Goal: Transaction & Acquisition: Purchase product/service

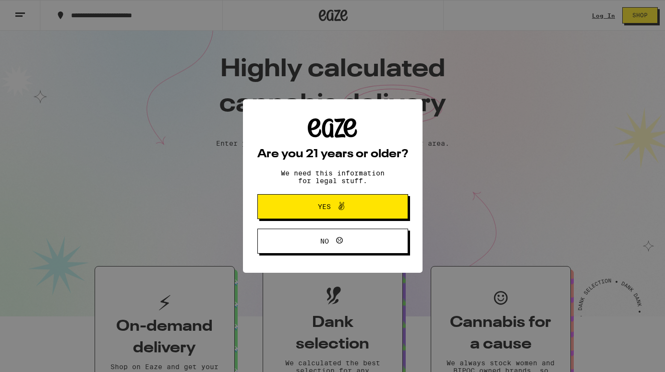
click at [332, 202] on span at bounding box center [339, 207] width 16 height 12
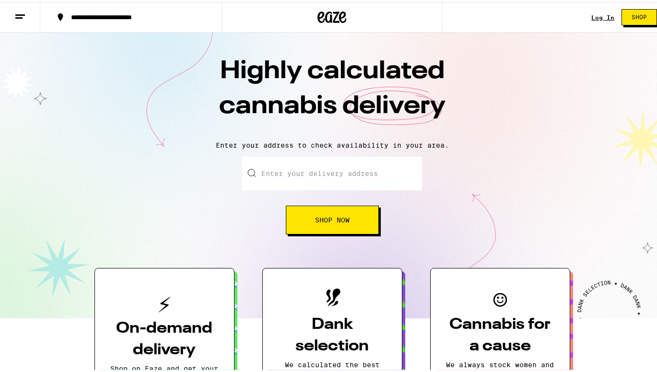
click at [284, 172] on input "Enter your delivery address" at bounding box center [332, 172] width 180 height 34
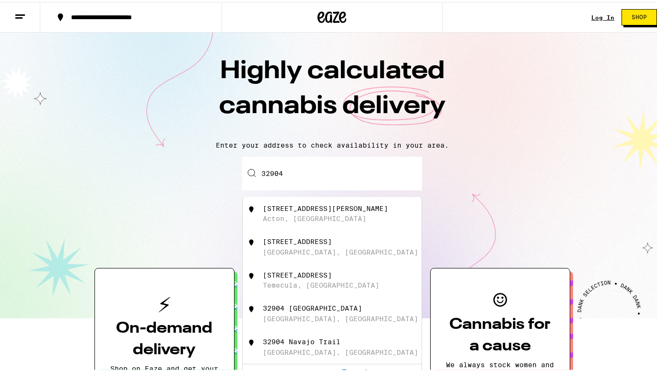
click at [287, 206] on div "32904 Old Miner Rd" at bounding box center [325, 207] width 125 height 8
type input "32904 Old Miner Rd, Acton, CA"
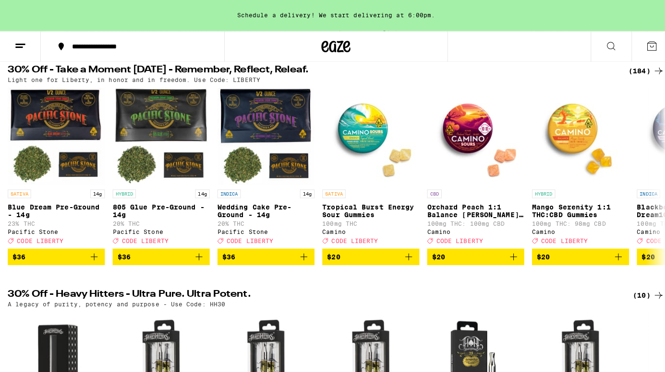
scroll to position [96, 0]
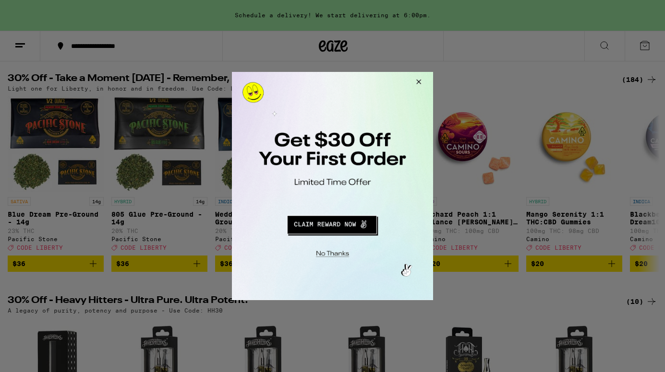
click at [328, 226] on button "Redirect to URL" at bounding box center [331, 223] width 167 height 23
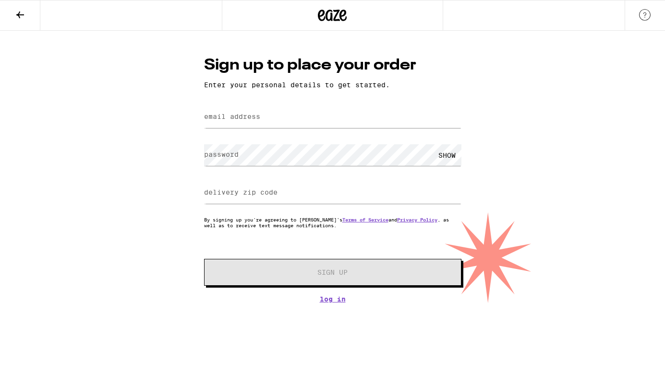
click at [236, 117] on label "email address" at bounding box center [232, 117] width 56 height 8
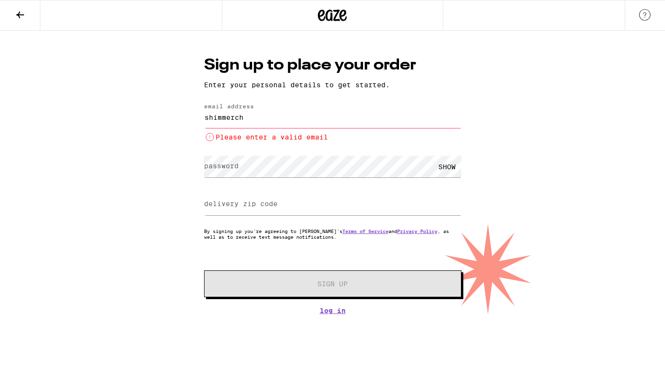
click at [205, 154] on div "password SHOW" at bounding box center [332, 167] width 257 height 28
click at [249, 119] on input "shimmerch" at bounding box center [332, 118] width 257 height 22
drag, startPoint x: 256, startPoint y: 119, endPoint x: 281, endPoint y: 123, distance: 24.9
click at [256, 119] on input "shimmerch" at bounding box center [332, 118] width 257 height 22
type input "shimmerchelle@outlook.com"
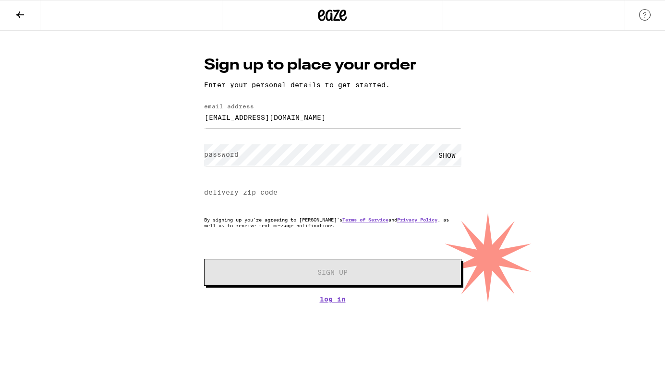
click at [227, 154] on label "password" at bounding box center [221, 155] width 35 height 8
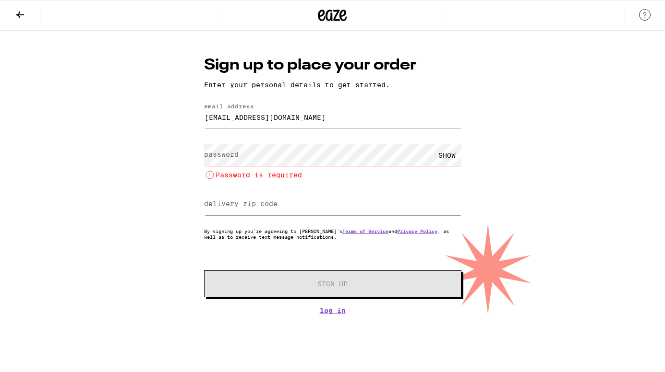
click at [227, 154] on label "password" at bounding box center [221, 155] width 35 height 8
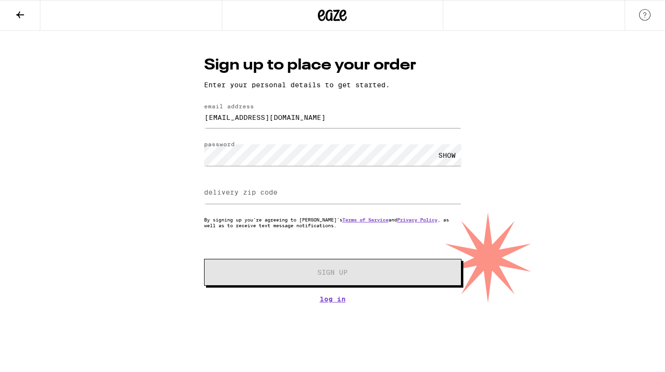
click at [221, 191] on label "delivery zip code" at bounding box center [240, 193] width 73 height 8
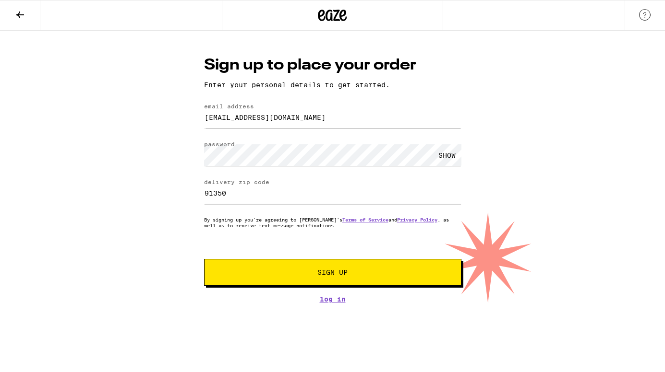
type input "91350"
click at [329, 273] on span "Sign Up" at bounding box center [332, 272] width 30 height 7
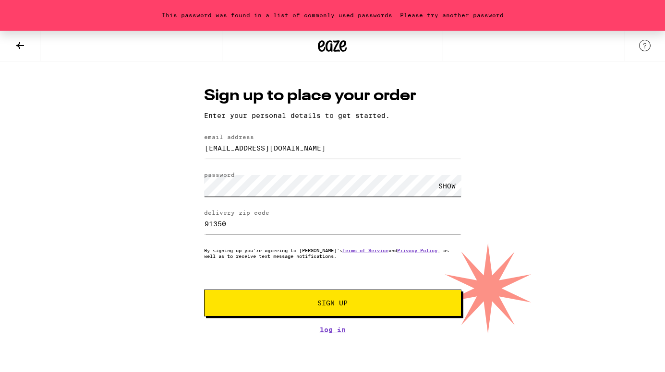
click at [195, 188] on div "Sign up to place your order Enter your personal details to get started. email a…" at bounding box center [332, 209] width 276 height 249
click at [342, 301] on span "Sign Up" at bounding box center [332, 303] width 30 height 7
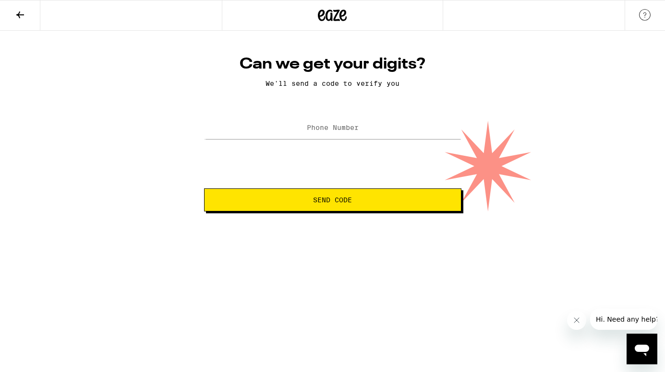
click at [330, 129] on label "Phone Number" at bounding box center [333, 128] width 52 height 8
type input "(818) 207-7037"
click at [334, 196] on button "Send Code" at bounding box center [332, 200] width 257 height 23
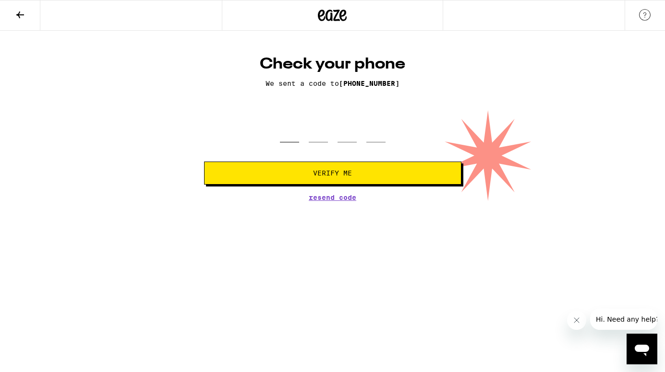
click at [289, 133] on input "tel" at bounding box center [289, 128] width 19 height 28
type input "5"
type input "9"
type input "3"
type input "5"
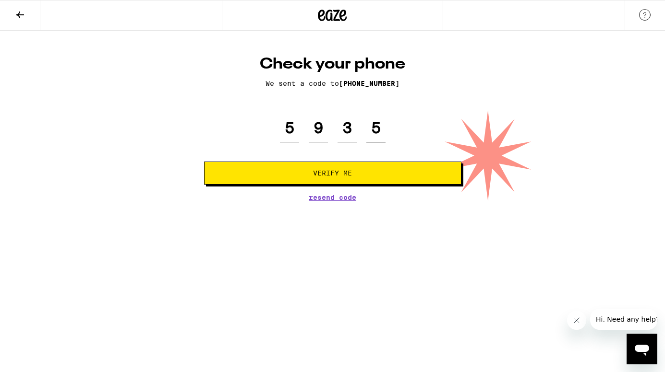
click at [204, 162] on button "Verify Me" at bounding box center [332, 173] width 257 height 23
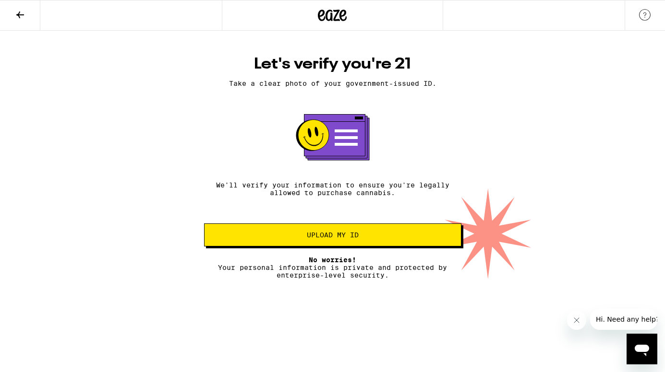
click at [321, 237] on span "Upload my ID" at bounding box center [333, 235] width 52 height 7
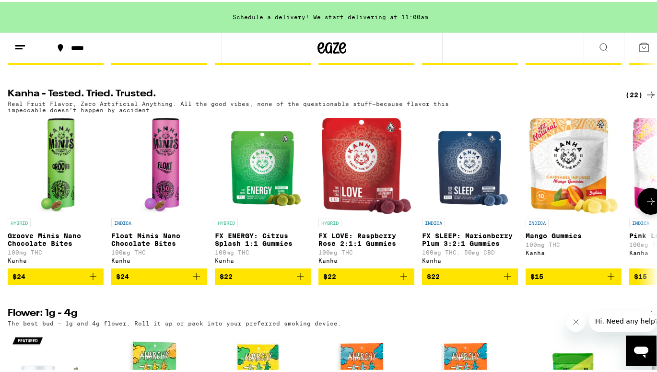
scroll to position [528, 0]
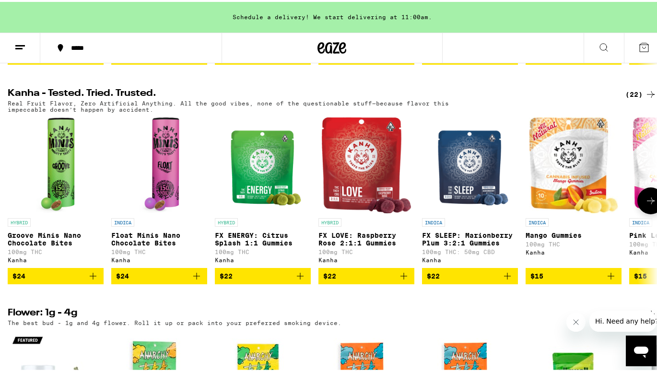
click at [507, 280] on icon "Add to bag" at bounding box center [508, 275] width 12 height 12
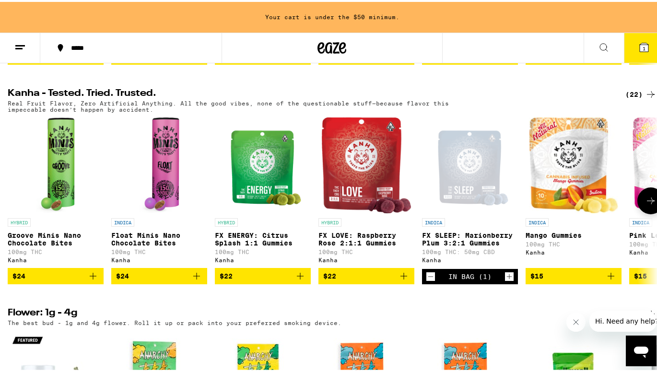
click at [647, 205] on icon at bounding box center [651, 199] width 12 height 12
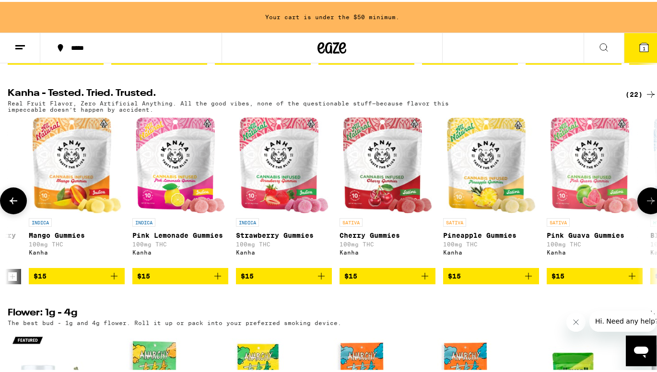
scroll to position [0, 537]
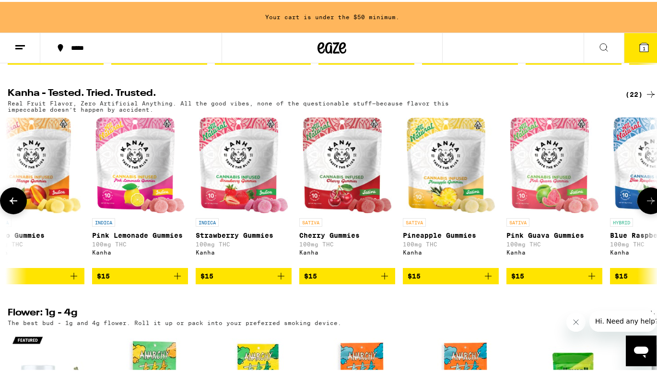
click at [647, 205] on icon at bounding box center [651, 199] width 12 height 12
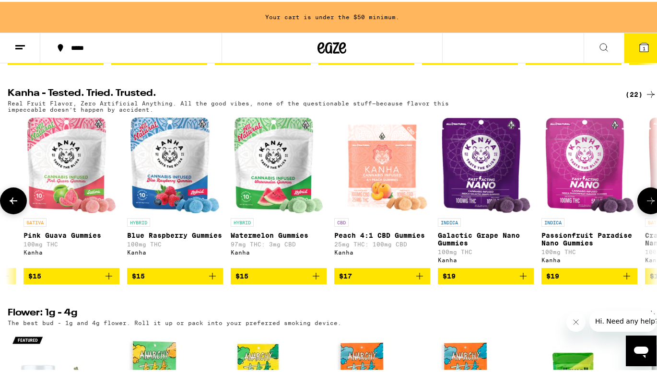
scroll to position [0, 1075]
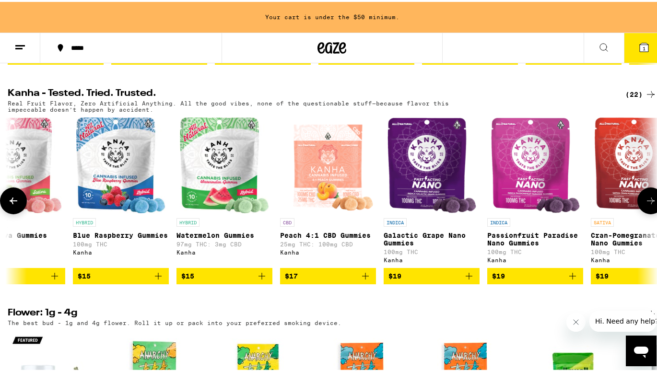
click at [647, 205] on icon at bounding box center [651, 199] width 12 height 12
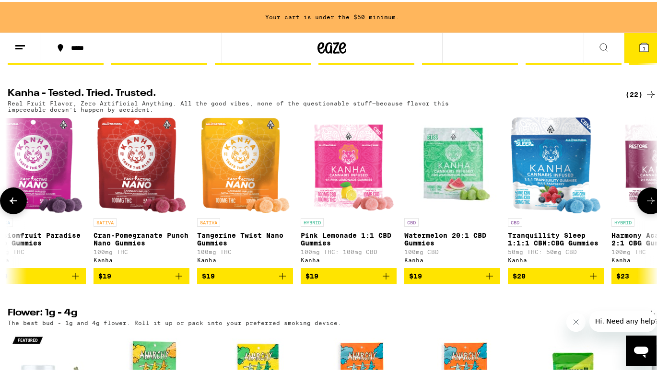
scroll to position [0, 1612]
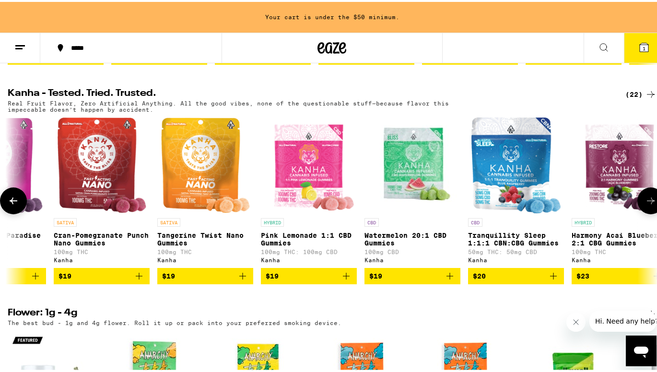
click at [552, 280] on icon "Add to bag" at bounding box center [554, 275] width 12 height 12
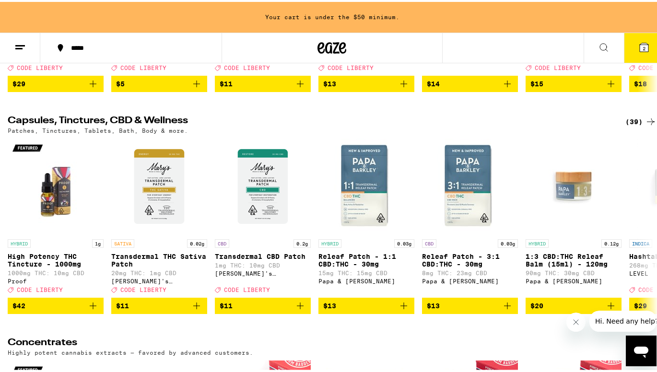
scroll to position [3406, 0]
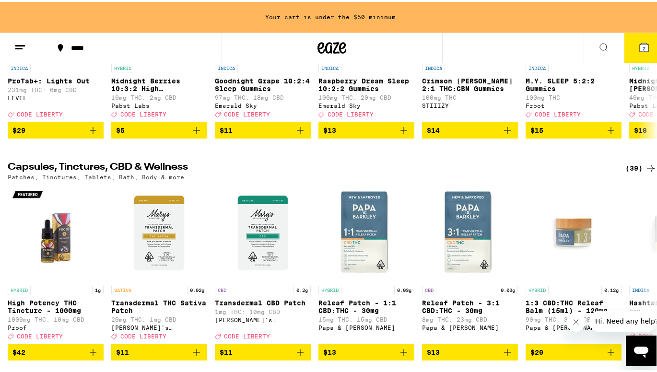
click at [640, 45] on icon at bounding box center [644, 45] width 9 height 9
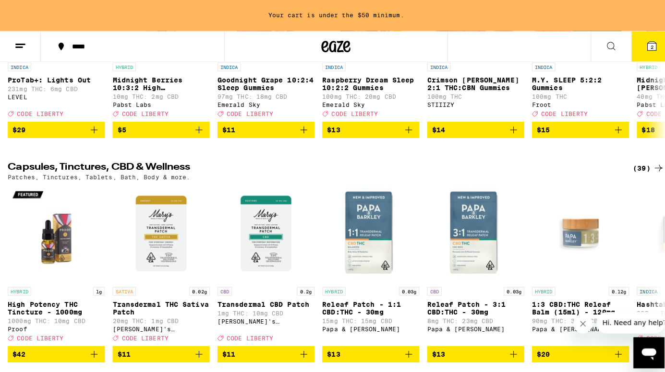
scroll to position [3308, 0]
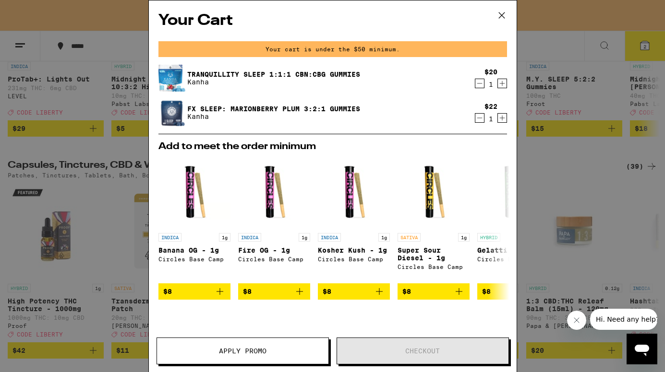
click at [244, 351] on span "Apply Promo" at bounding box center [242, 351] width 47 height 7
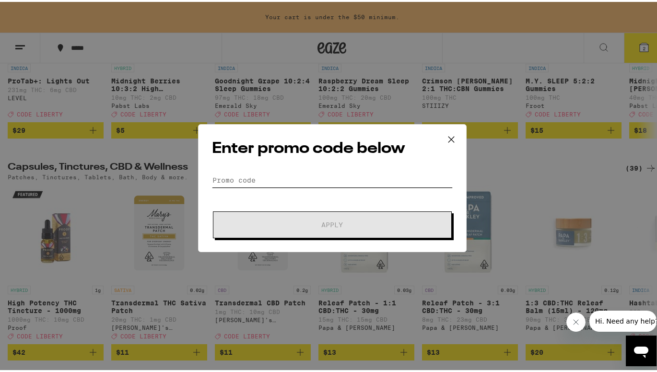
click at [245, 177] on input "Promo Code" at bounding box center [332, 178] width 241 height 14
click at [448, 137] on icon at bounding box center [451, 137] width 6 height 6
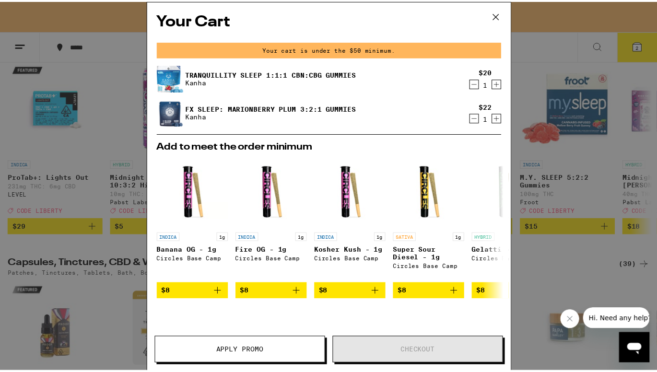
scroll to position [3209, 0]
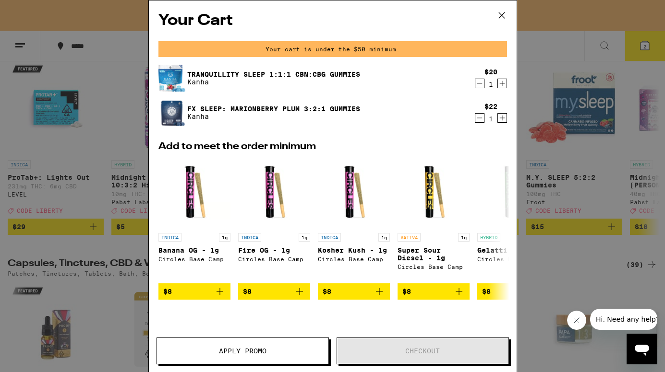
click at [496, 14] on icon at bounding box center [501, 15] width 14 height 14
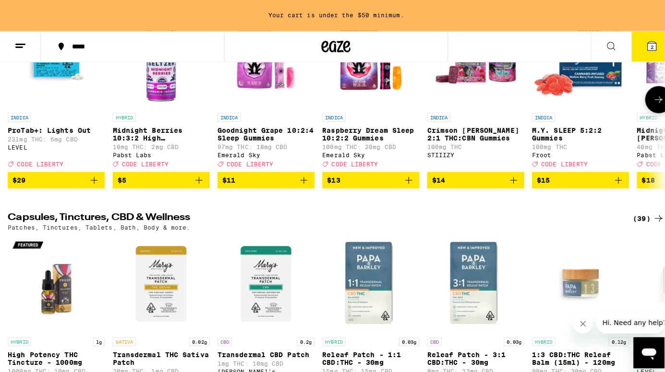
scroll to position [3404, 0]
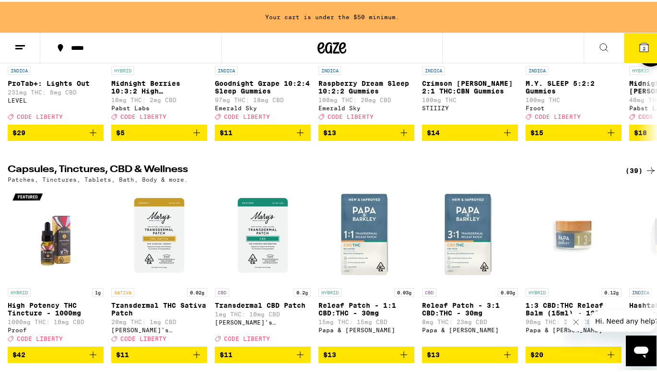
click at [610, 137] on icon "Add to bag" at bounding box center [611, 131] width 12 height 12
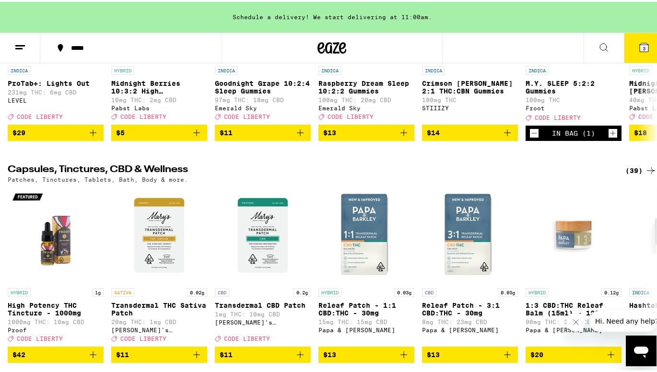
click at [643, 46] on span "3" at bounding box center [644, 47] width 3 height 6
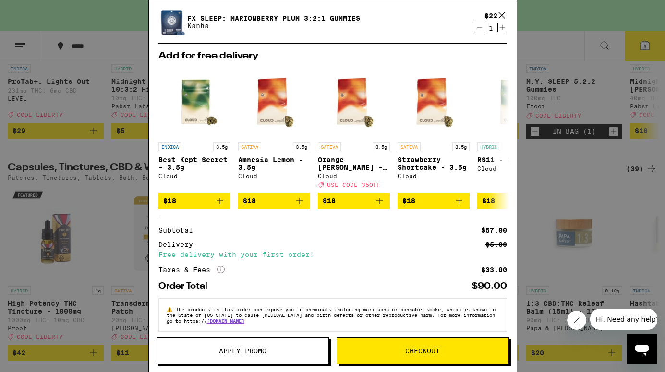
scroll to position [138, 0]
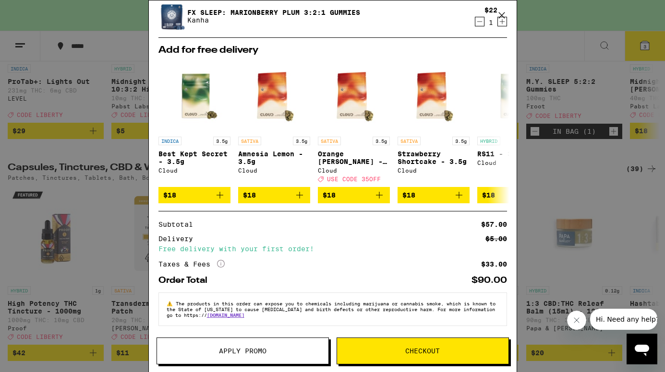
click at [424, 350] on span "Checkout" at bounding box center [422, 351] width 35 height 7
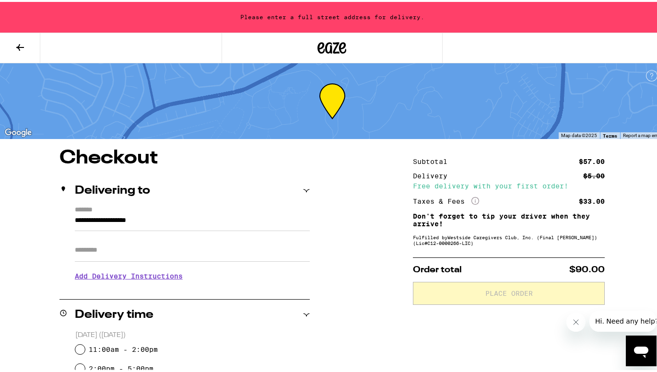
click at [178, 219] on input "**********" at bounding box center [192, 221] width 235 height 16
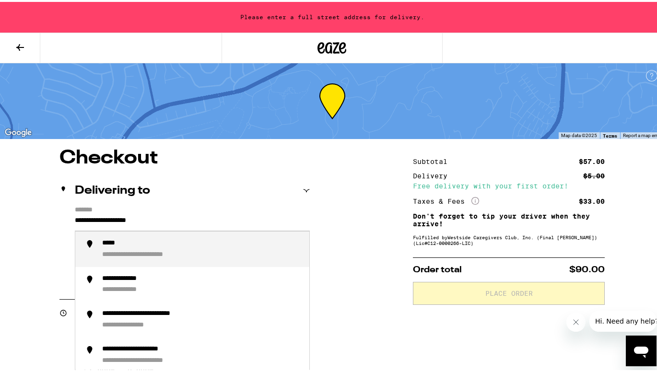
drag, startPoint x: 183, startPoint y: 218, endPoint x: 69, endPoint y: 221, distance: 114.2
click at [69, 221] on div "**********" at bounding box center [184, 245] width 250 height 83
click at [152, 248] on div "**********" at bounding box center [202, 247] width 200 height 20
type input "**********"
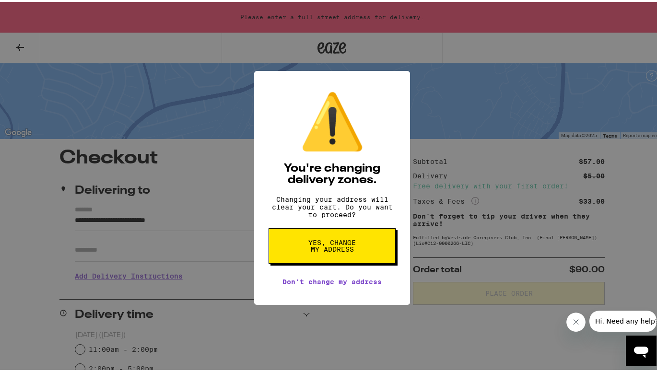
click at [323, 249] on span "Yes, change my address" at bounding box center [332, 243] width 49 height 13
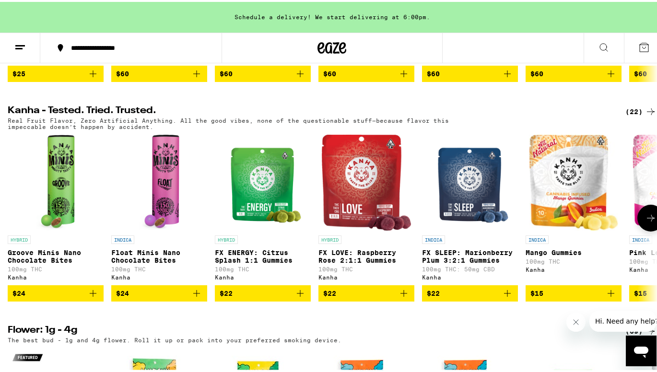
scroll to position [528, 0]
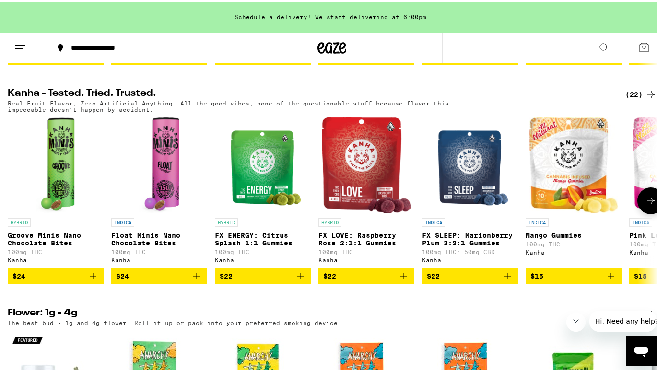
click at [506, 280] on icon "Add to bag" at bounding box center [508, 275] width 12 height 12
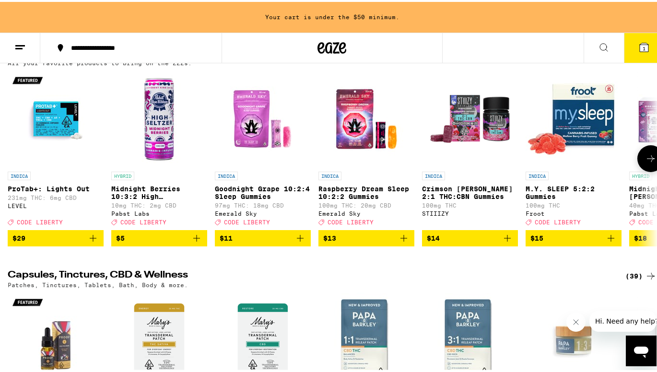
scroll to position [3407, 0]
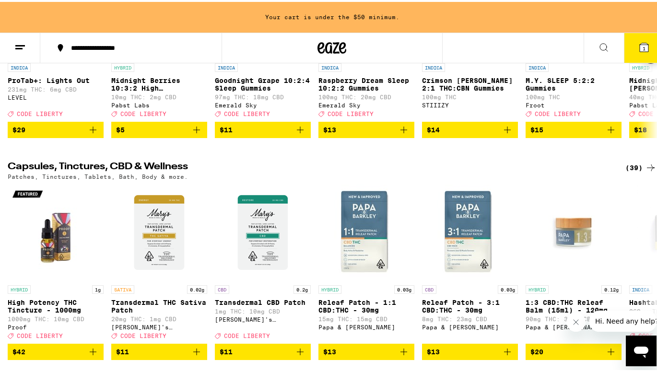
click at [613, 134] on icon "Add to bag" at bounding box center [611, 128] width 12 height 12
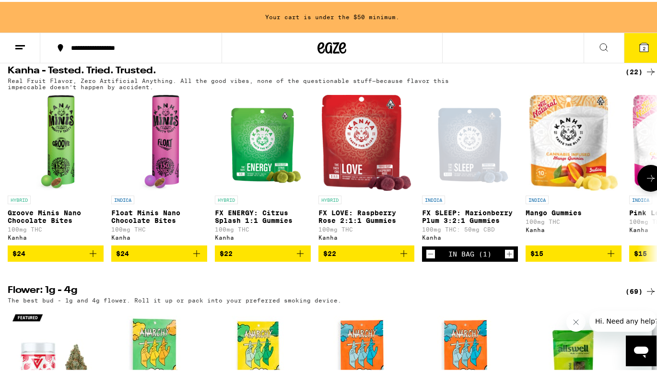
scroll to position [528, 0]
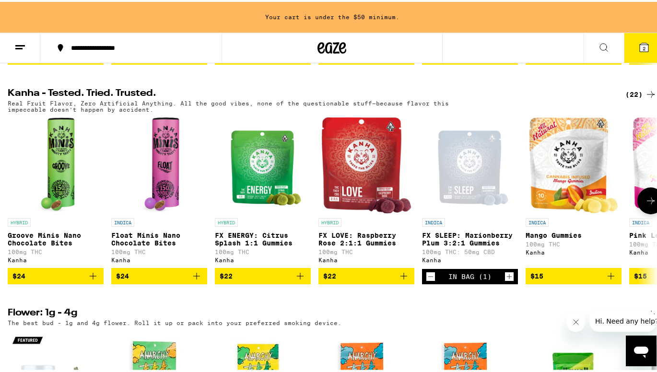
click at [645, 205] on icon at bounding box center [651, 199] width 12 height 12
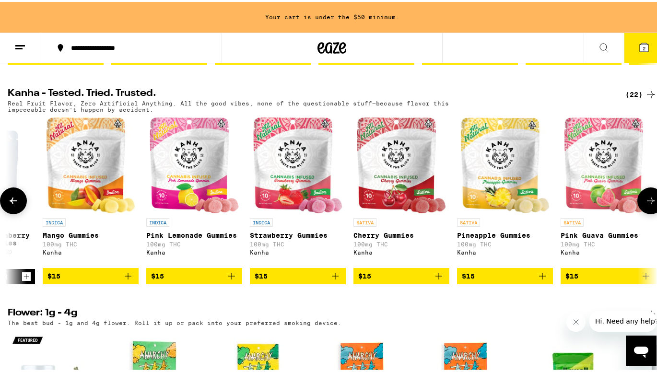
scroll to position [0, 537]
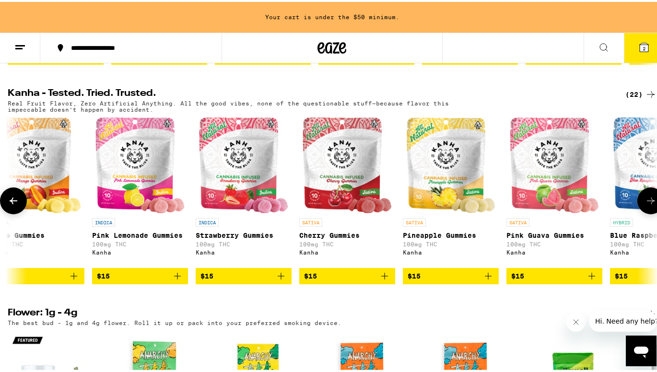
click at [645, 205] on icon at bounding box center [651, 199] width 12 height 12
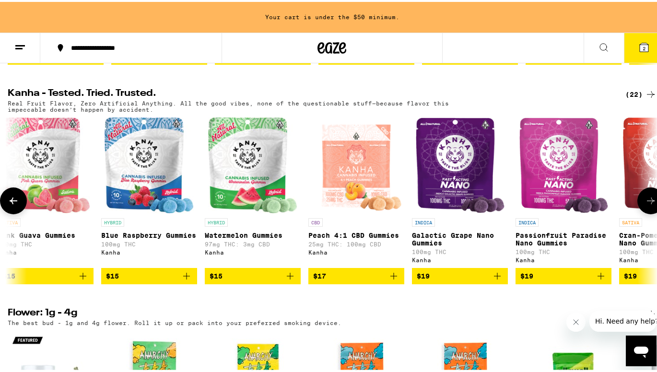
scroll to position [0, 1075]
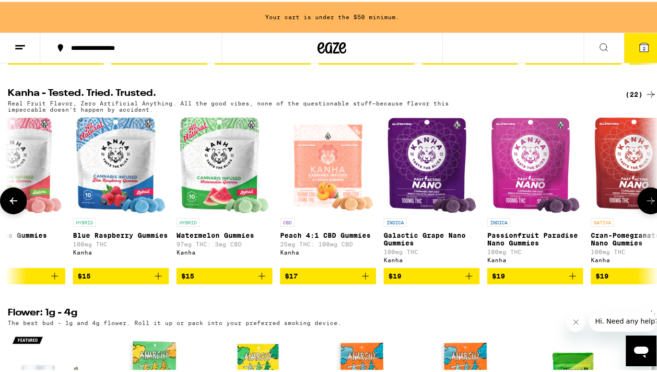
click at [645, 205] on icon at bounding box center [651, 199] width 12 height 12
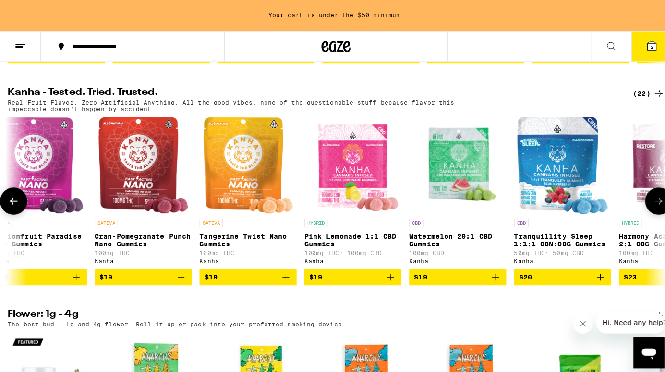
scroll to position [0, 1612]
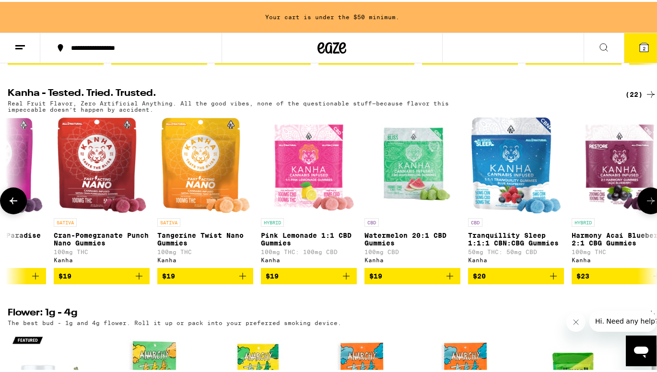
click at [552, 280] on icon "Add to bag" at bounding box center [554, 275] width 12 height 12
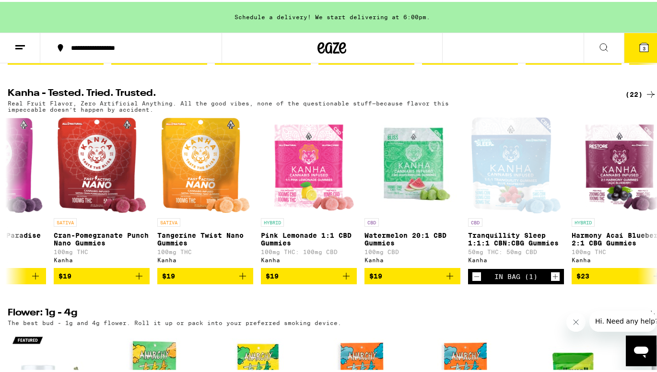
click at [643, 44] on span "3" at bounding box center [644, 47] width 3 height 6
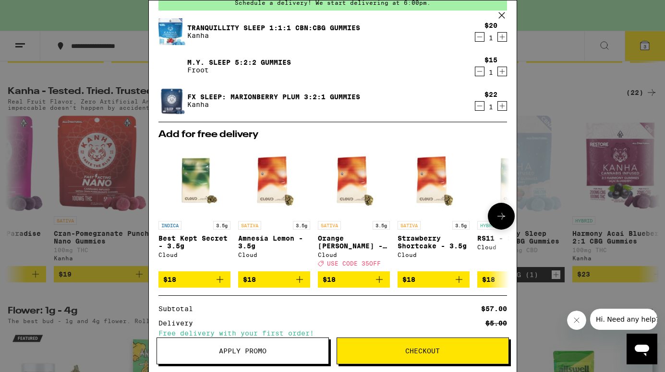
scroll to position [48, 0]
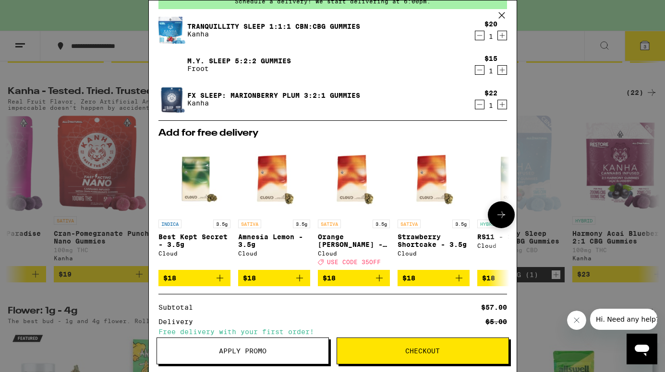
click at [495, 214] on icon at bounding box center [501, 215] width 12 height 12
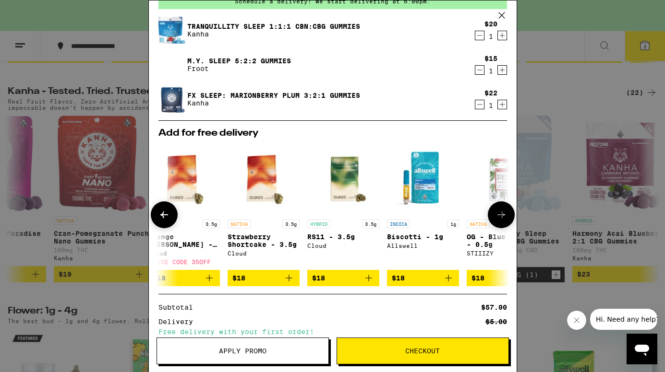
scroll to position [0, 237]
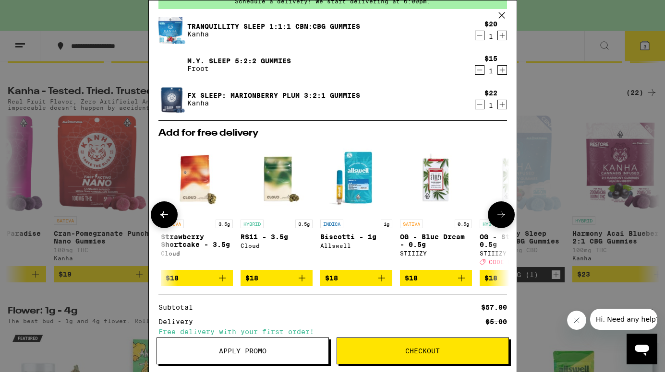
click at [495, 214] on icon at bounding box center [501, 215] width 12 height 12
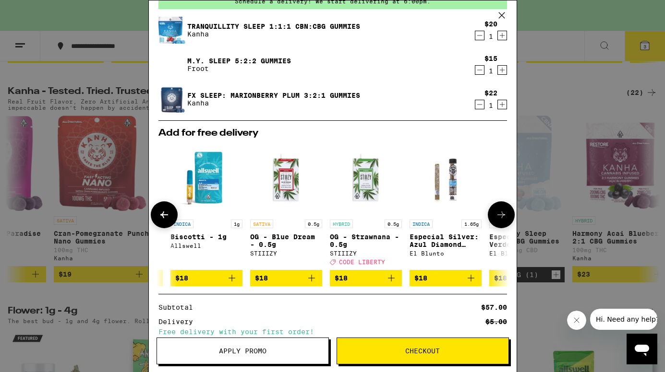
scroll to position [0, 455]
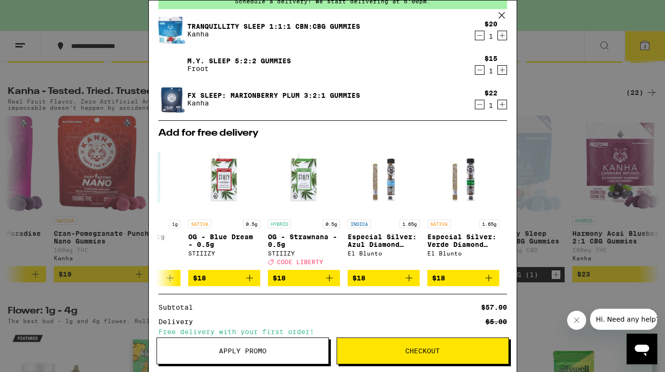
click at [416, 351] on span "Checkout" at bounding box center [422, 351] width 35 height 7
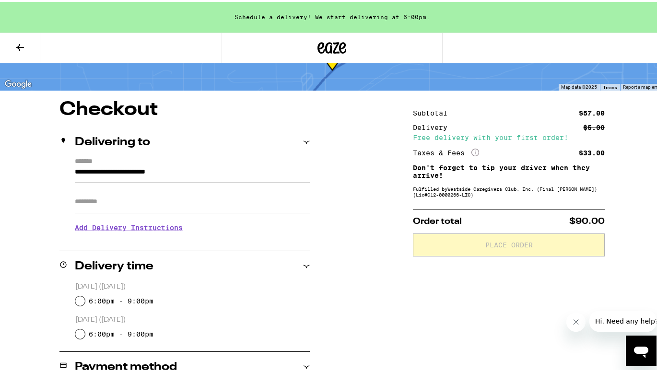
scroll to position [96, 0]
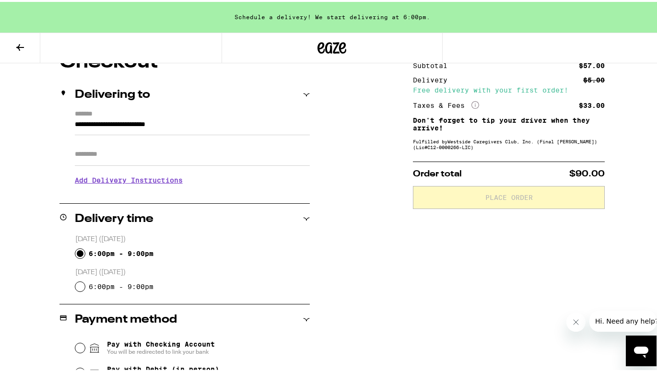
click at [75, 249] on input "6:00pm - 9:00pm" at bounding box center [80, 252] width 10 height 10
radio input "true"
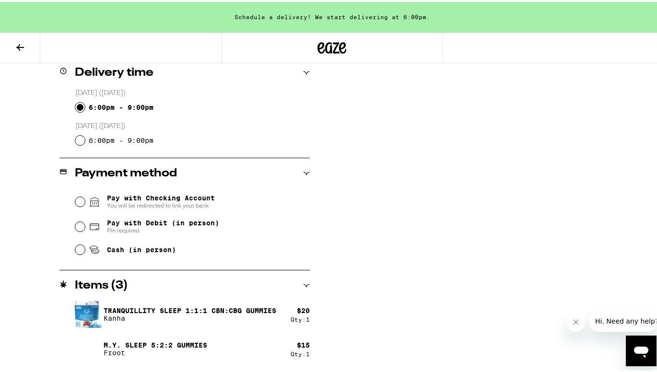
scroll to position [226, 0]
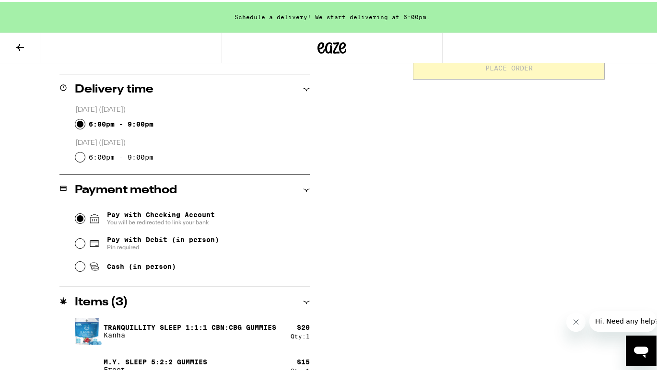
click at [76, 216] on input "Pay with Checking Account You will be redirected to link your bank" at bounding box center [80, 217] width 10 height 10
click at [80, 267] on input "Cash (in person)" at bounding box center [80, 265] width 10 height 10
radio input "true"
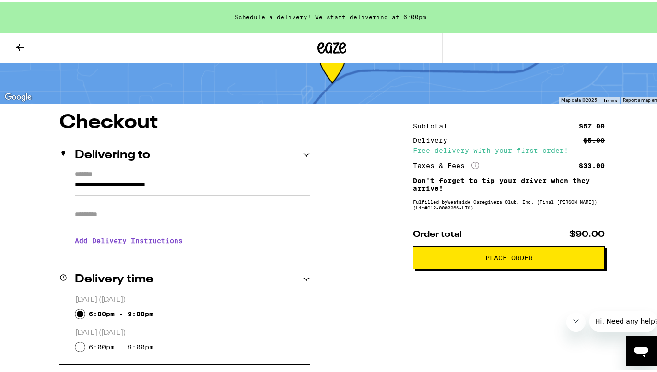
scroll to position [34, 0]
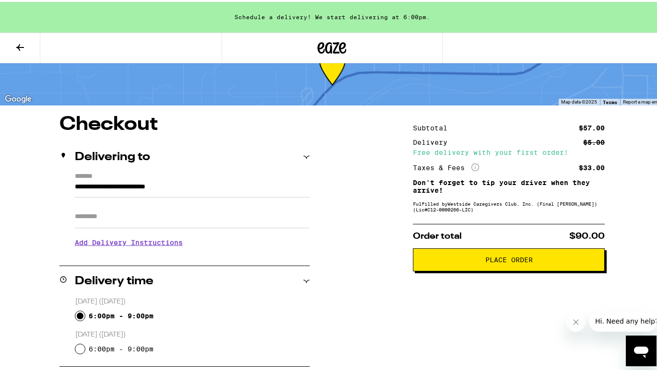
click at [512, 261] on span "Place Order" at bounding box center [509, 258] width 47 height 7
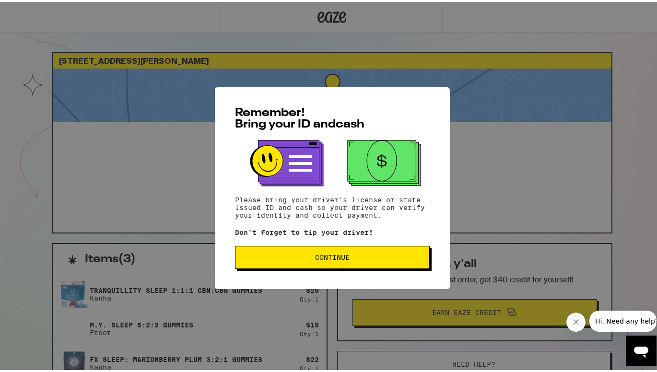
click at [319, 254] on span "Continue" at bounding box center [332, 255] width 35 height 7
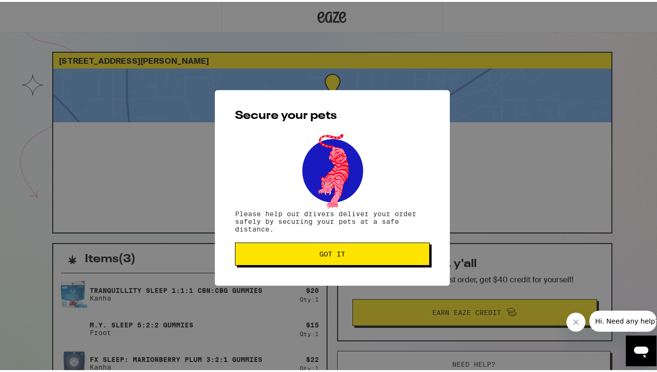
click at [320, 254] on span "Got it" at bounding box center [333, 252] width 26 height 7
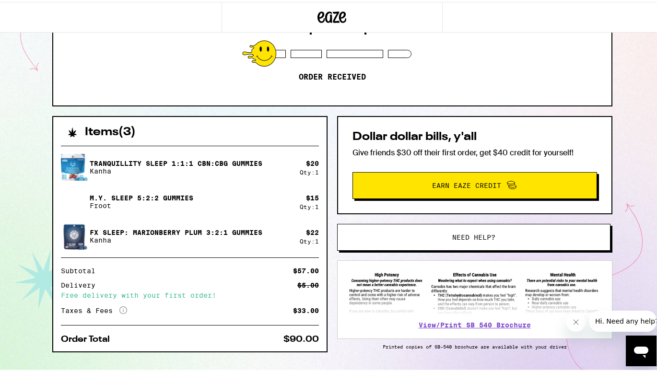
scroll to position [144, 0]
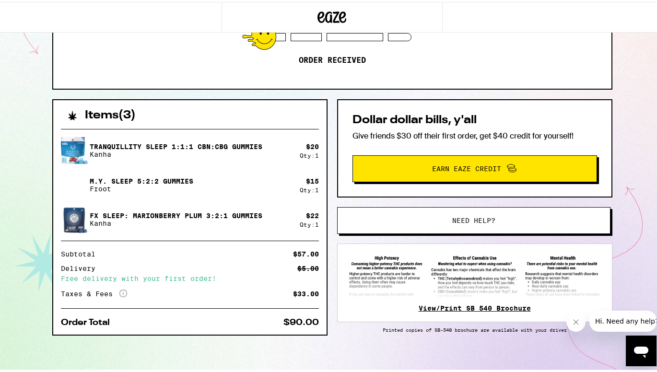
click at [452, 308] on link "View/Print SB 540 Brochure" at bounding box center [475, 307] width 112 height 8
